Goal: Information Seeking & Learning: Stay updated

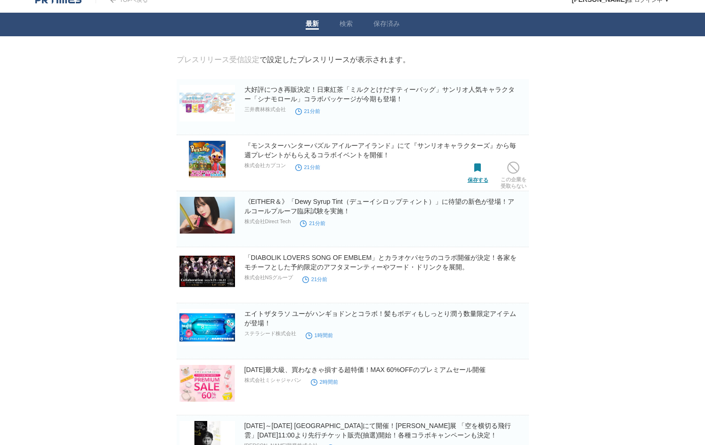
scroll to position [15, 0]
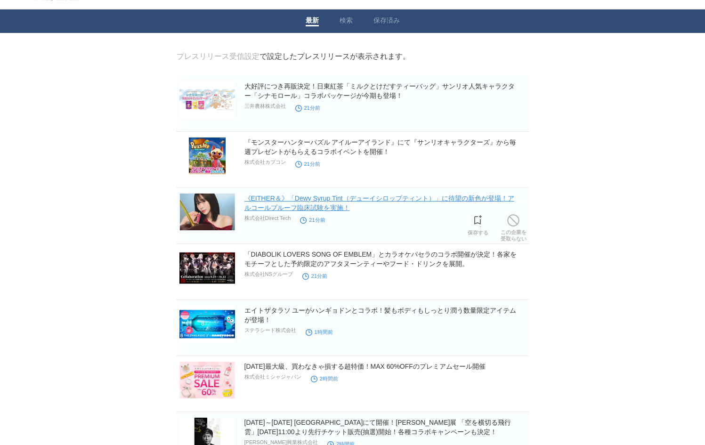
click at [422, 199] on link "《EITHER＆》「Dewy Syrup Tint（デューイシロップティント）」に待望の新色が登場！アルコールプルーフ臨床試験を実施！" at bounding box center [379, 202] width 270 height 17
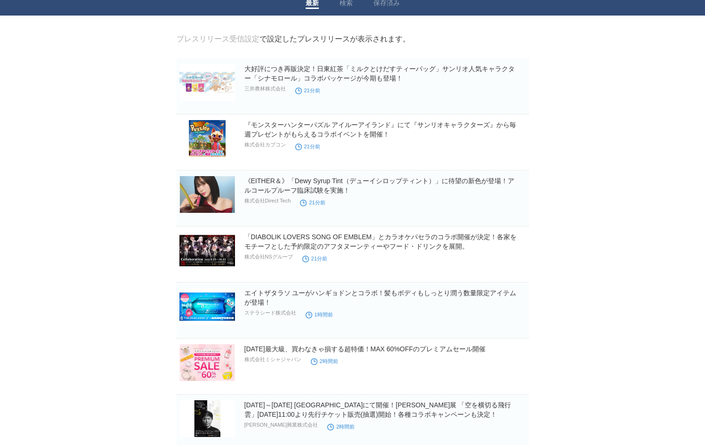
scroll to position [0, 0]
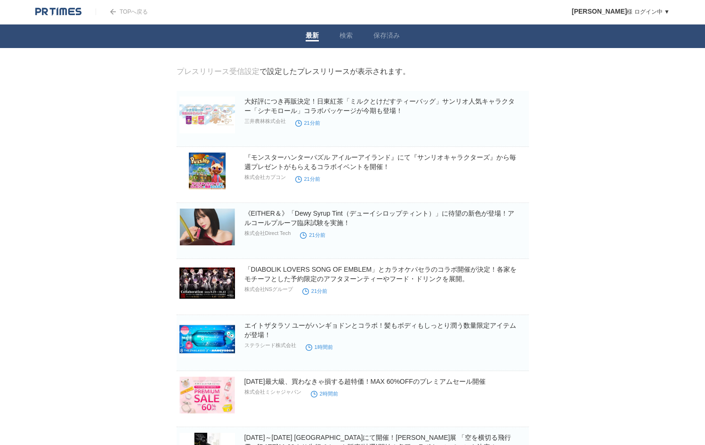
click at [72, 16] on div at bounding box center [65, 12] width 60 height 24
click at [76, 10] on img at bounding box center [58, 11] width 46 height 9
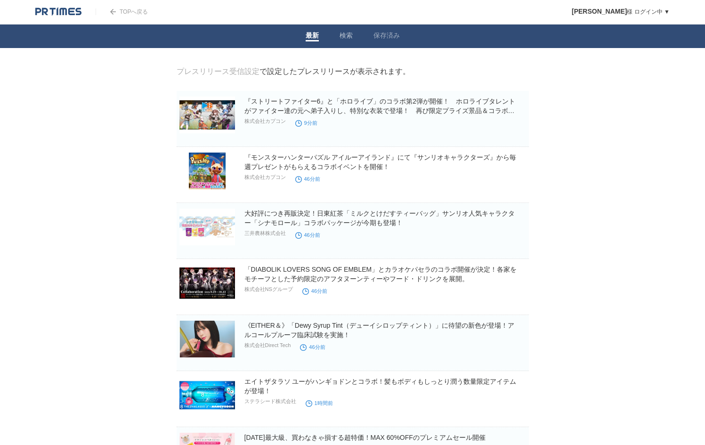
click at [315, 34] on link "最新" at bounding box center [311, 37] width 13 height 10
